Goal: Navigation & Orientation: Find specific page/section

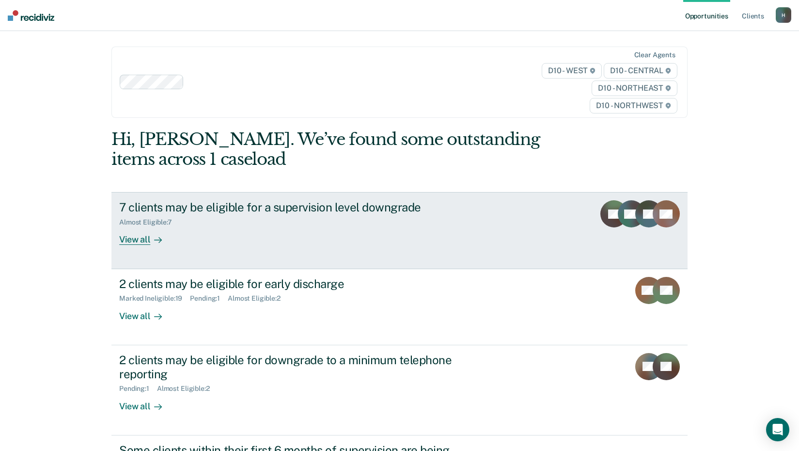
scroll to position [48, 0]
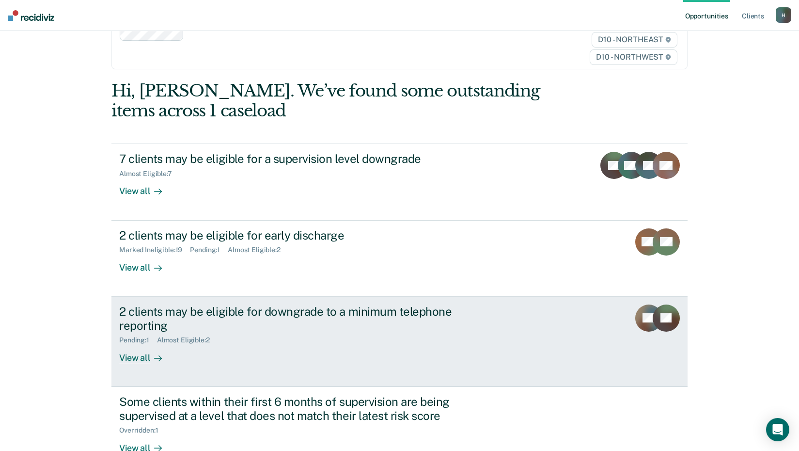
click at [131, 356] on div "View all" at bounding box center [146, 353] width 54 height 19
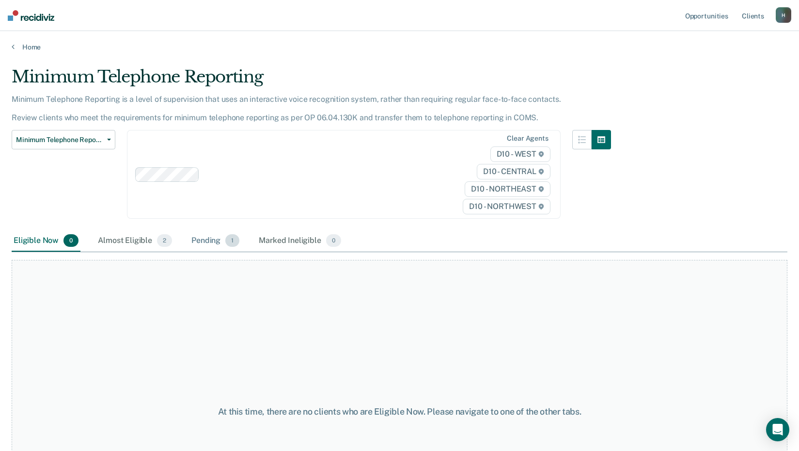
click at [221, 245] on div "Pending 1" at bounding box center [216, 240] width 52 height 21
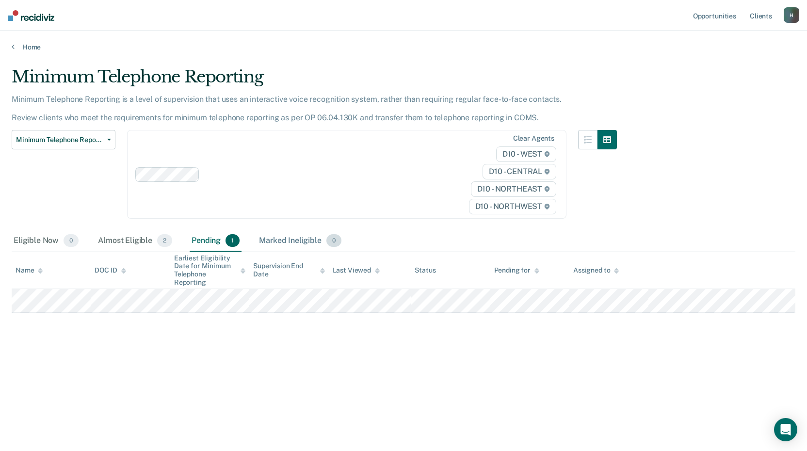
click at [314, 244] on div "Marked Ineligible 0" at bounding box center [300, 240] width 86 height 21
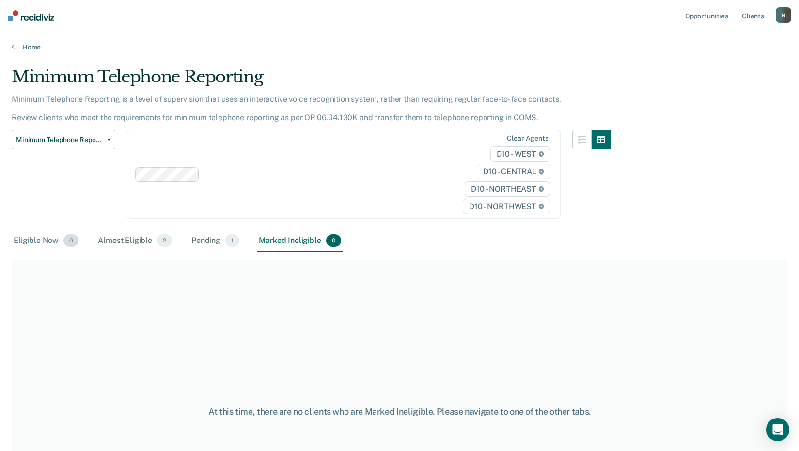
click at [22, 243] on div "Eligible Now 0" at bounding box center [46, 240] width 69 height 21
click at [17, 46] on link "Home" at bounding box center [400, 47] width 776 height 9
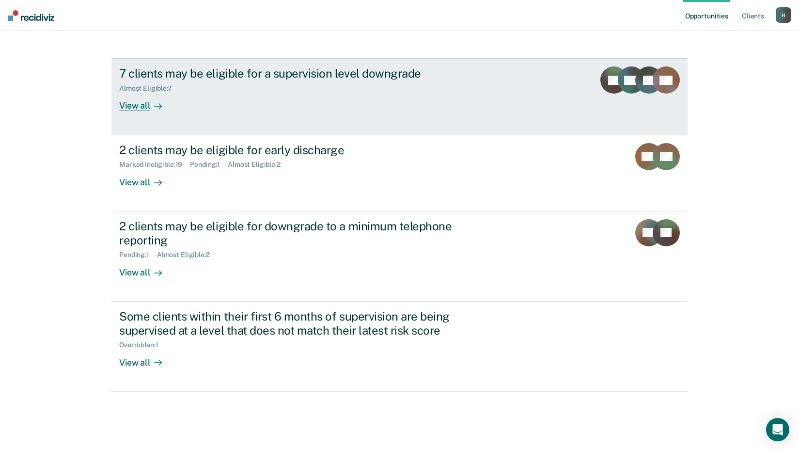
scroll to position [134, 0]
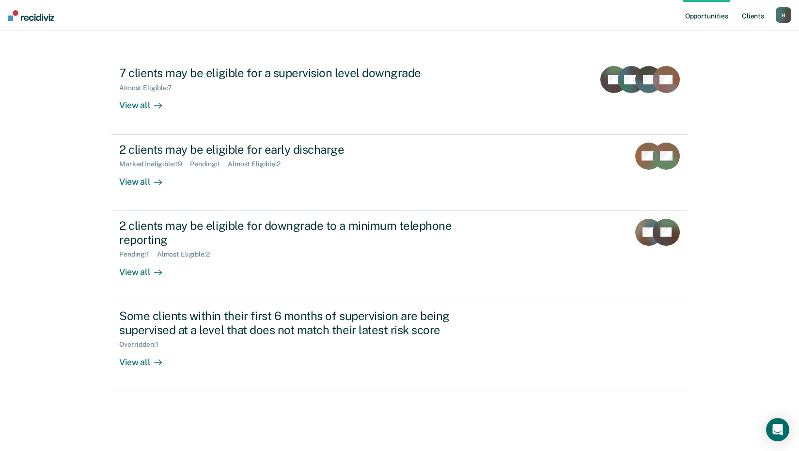
click at [749, 13] on link "Client s" at bounding box center [753, 15] width 26 height 31
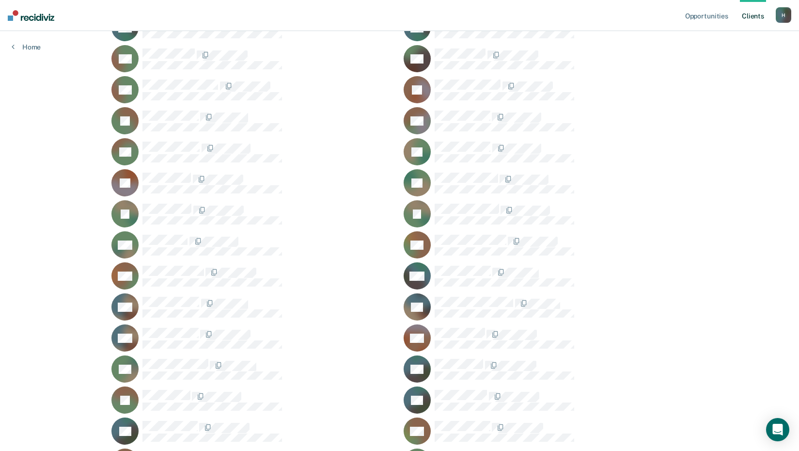
scroll to position [873, 0]
